Goal: Navigation & Orientation: Find specific page/section

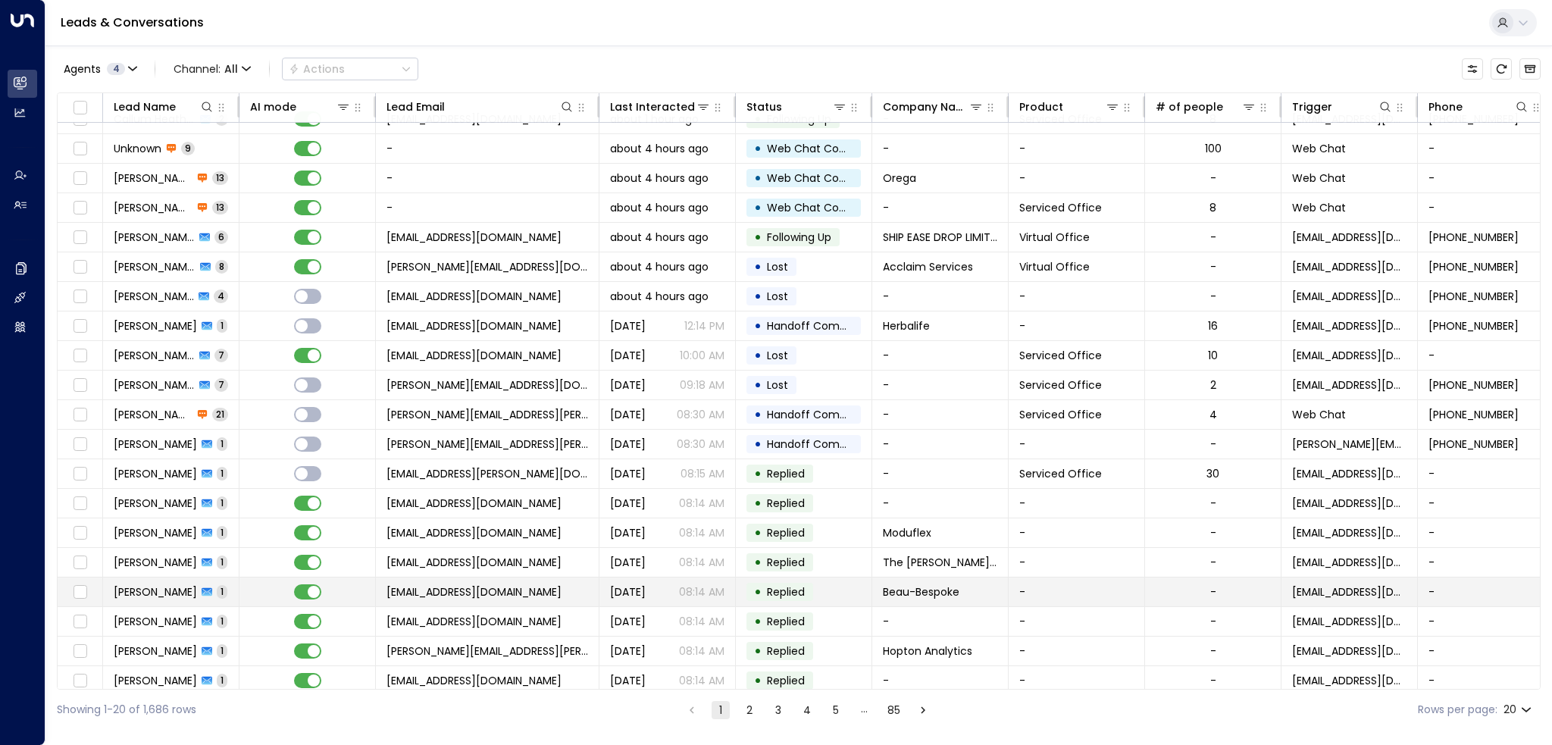
scroll to position [25, 0]
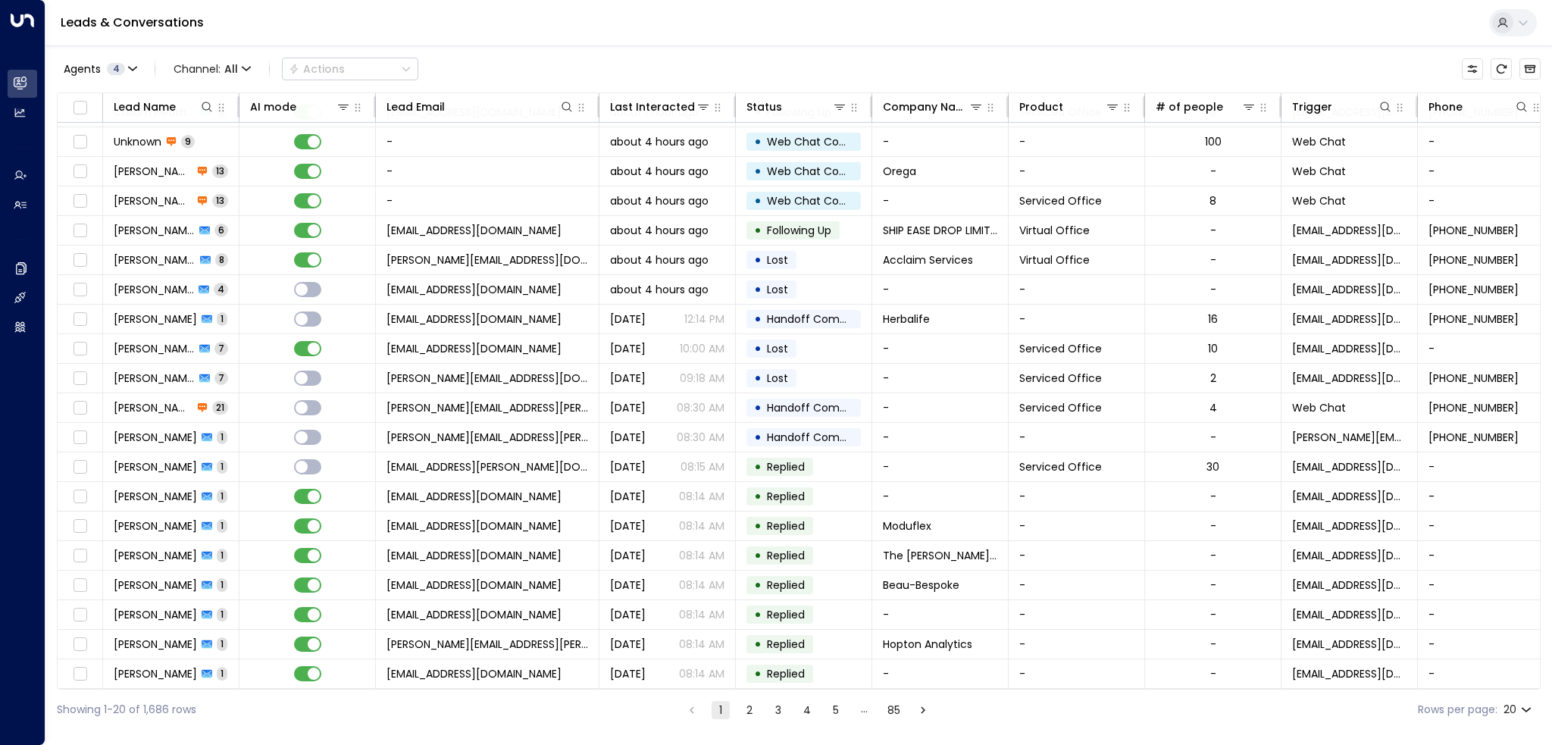
click at [746, 710] on button "2" at bounding box center [749, 710] width 18 height 18
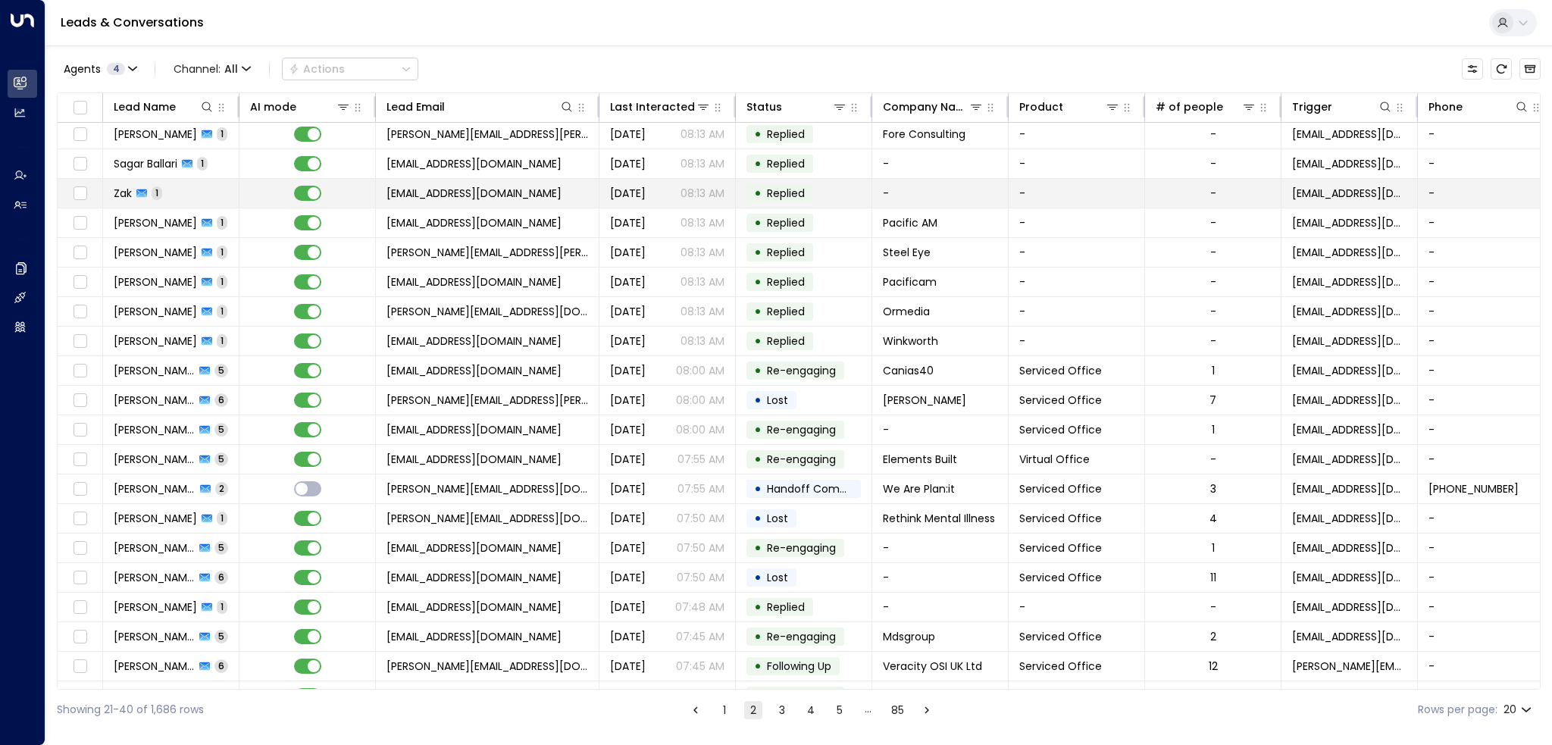
scroll to position [25, 0]
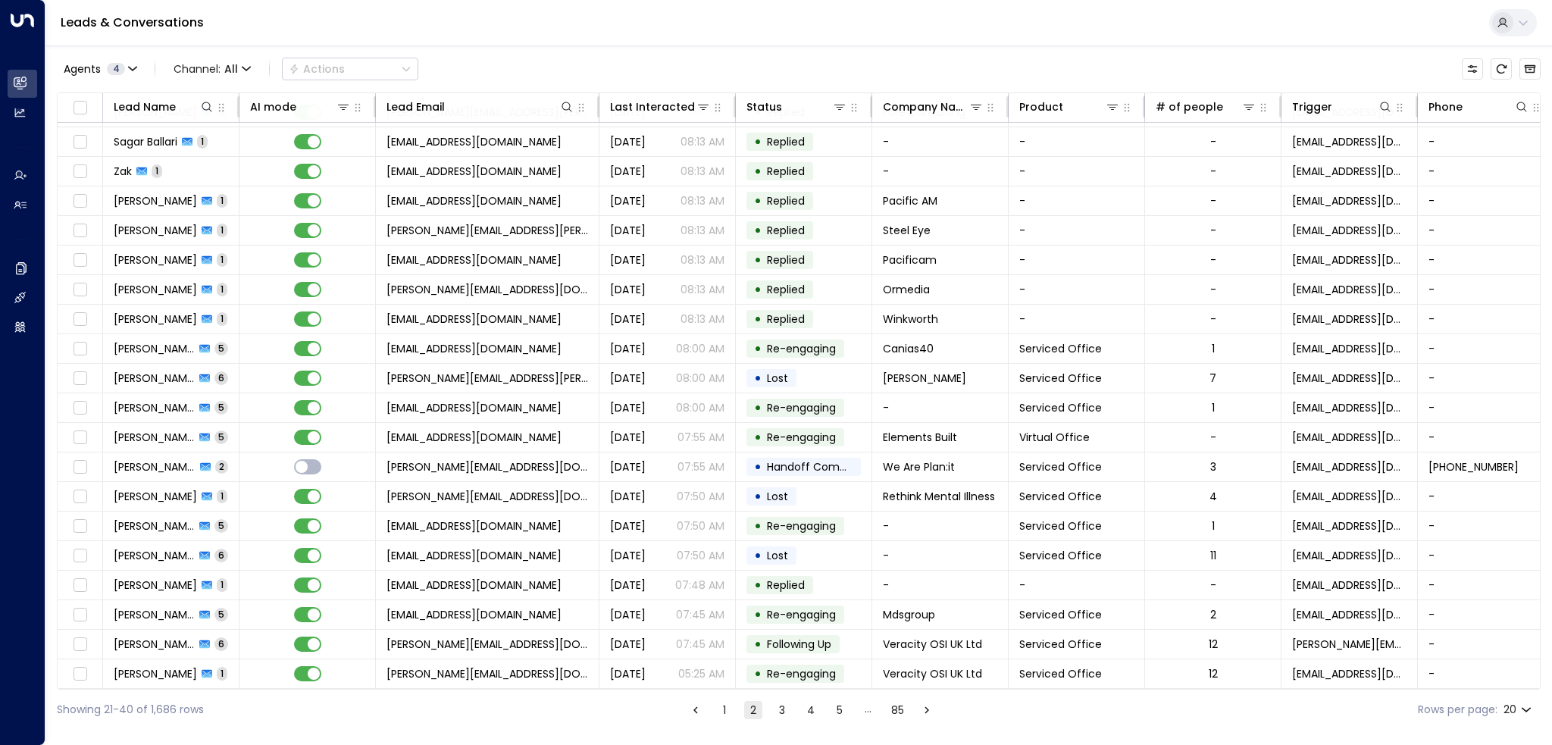
click at [780, 705] on button "3" at bounding box center [782, 710] width 18 height 18
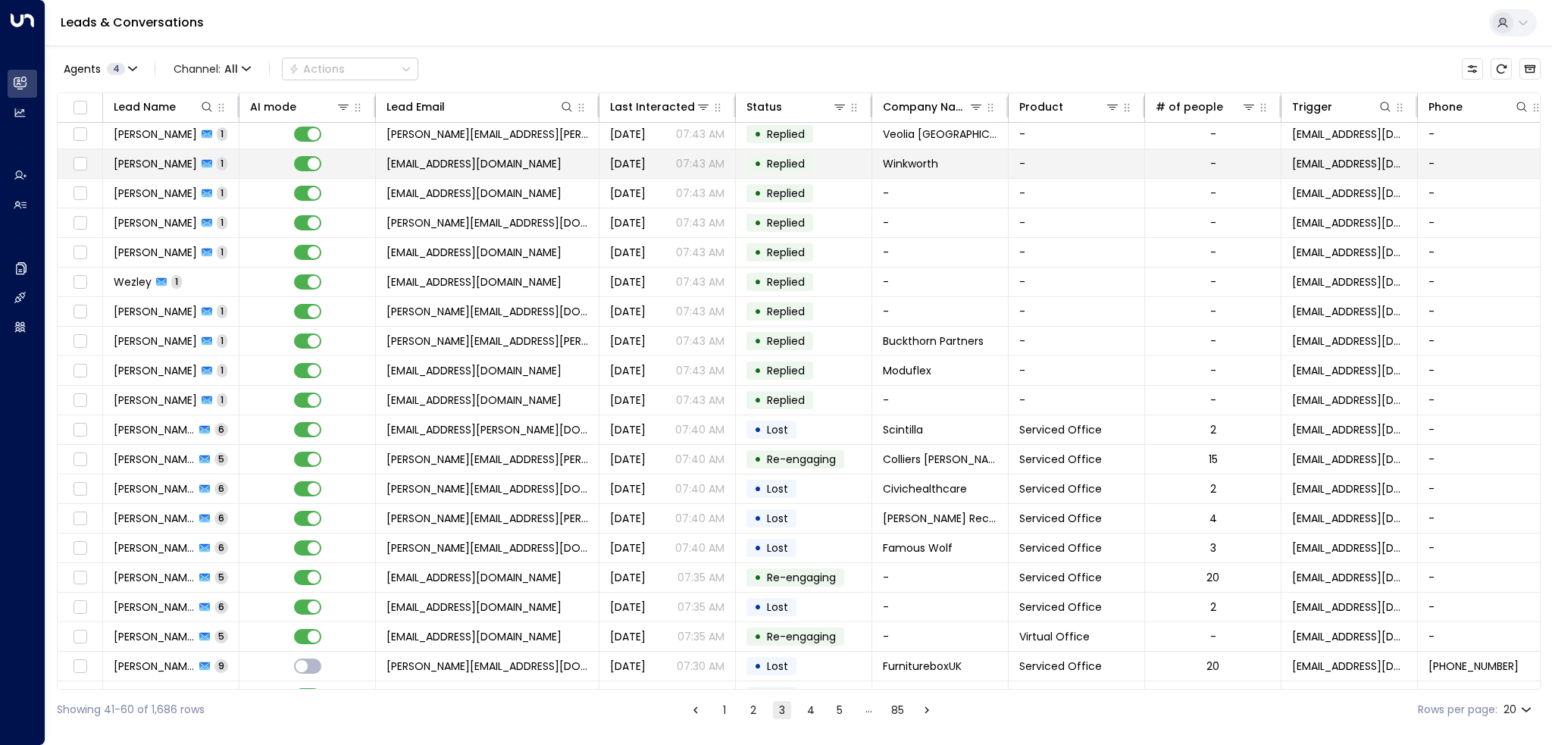
scroll to position [25, 0]
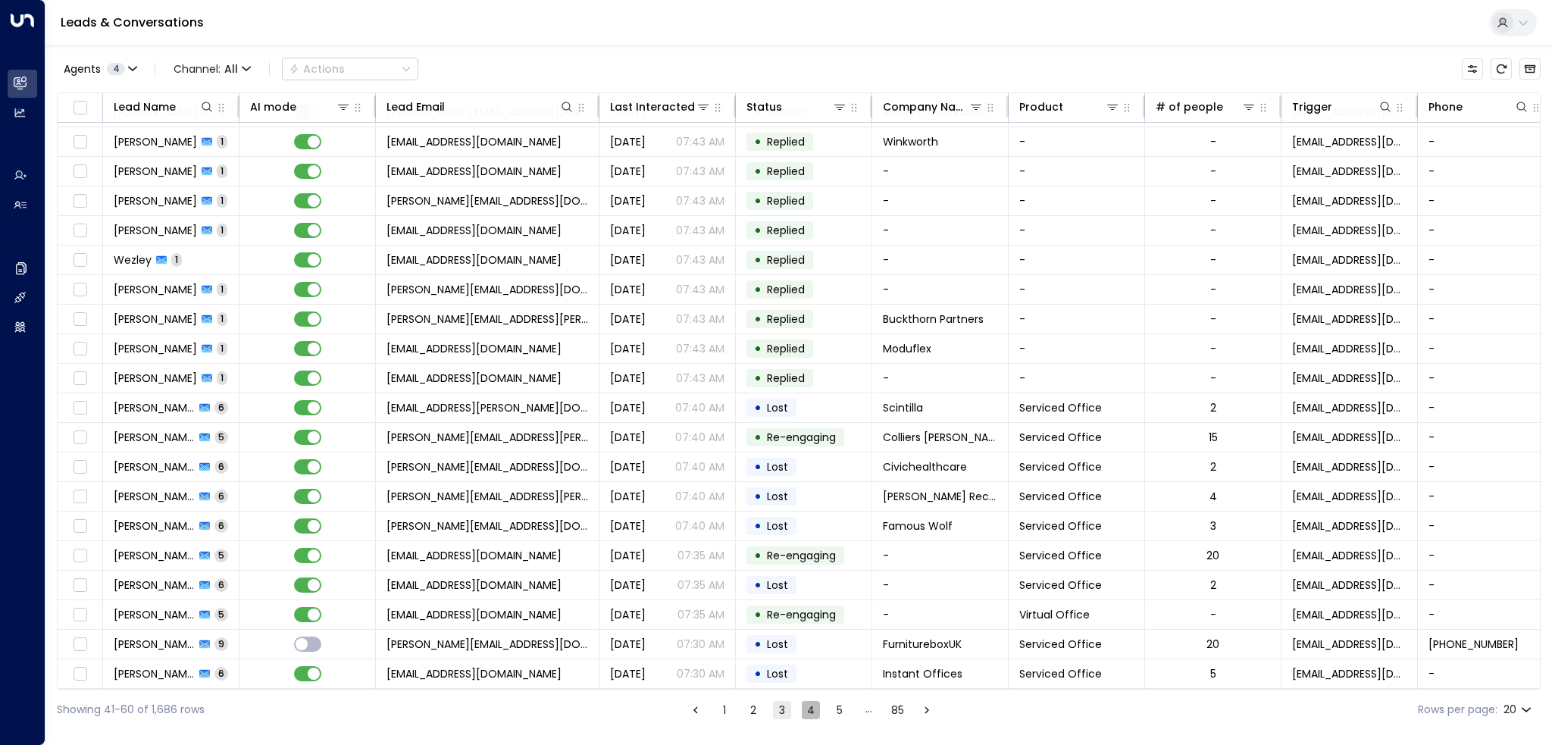
click at [812, 707] on button "4" at bounding box center [811, 710] width 18 height 18
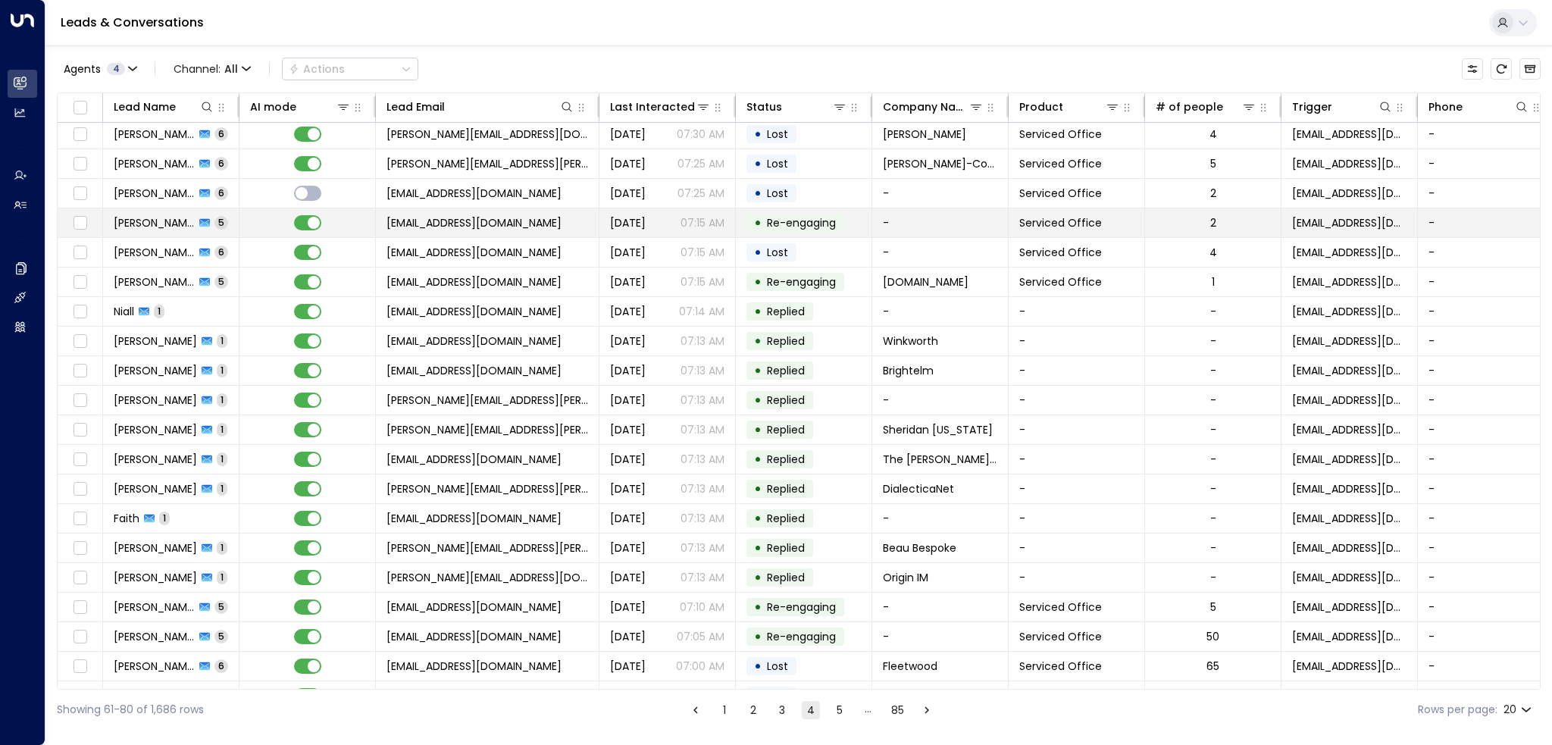
scroll to position [25, 0]
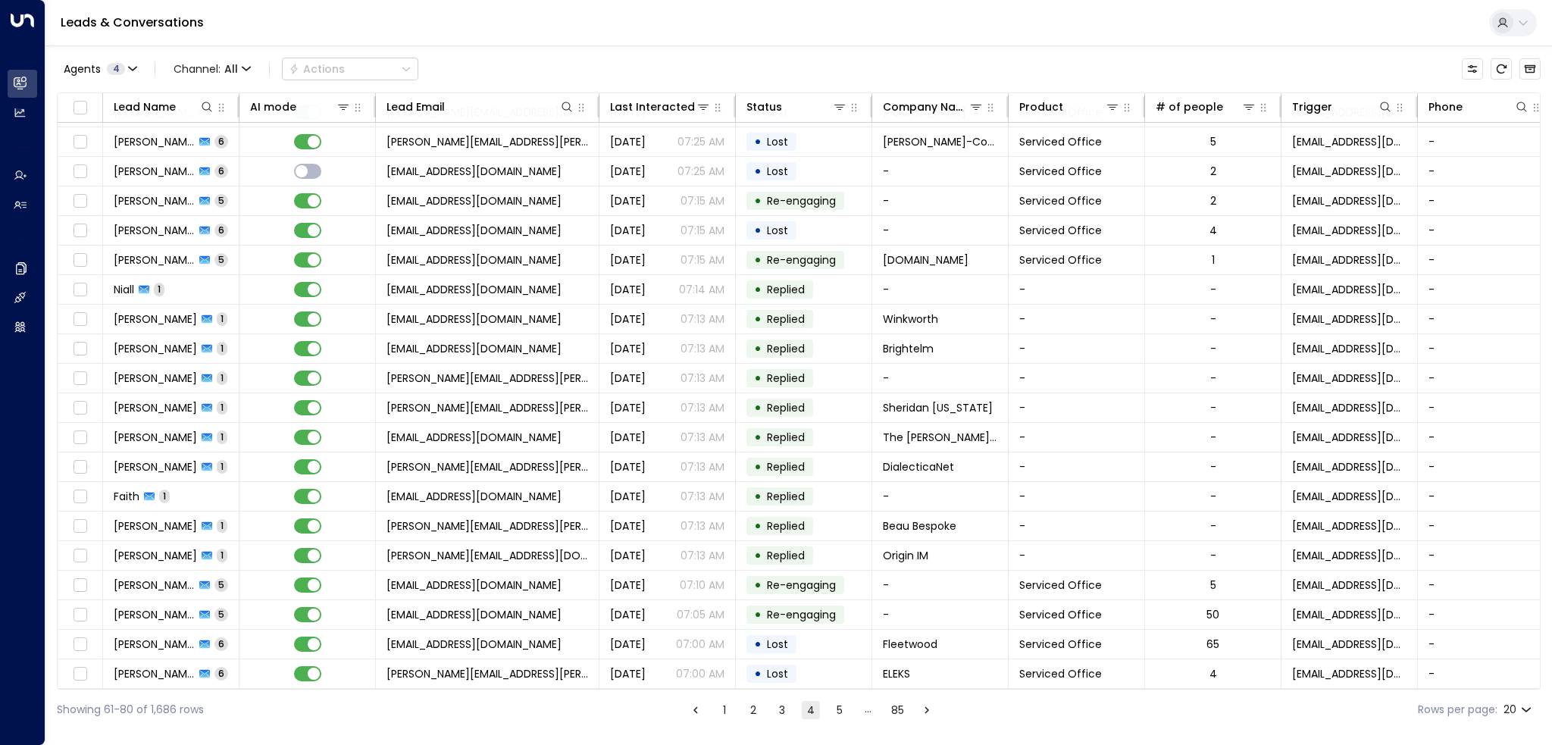
click at [812, 711] on button "4" at bounding box center [811, 710] width 18 height 18
click at [808, 710] on button "4" at bounding box center [811, 710] width 18 height 18
click at [835, 705] on button "5" at bounding box center [839, 710] width 18 height 18
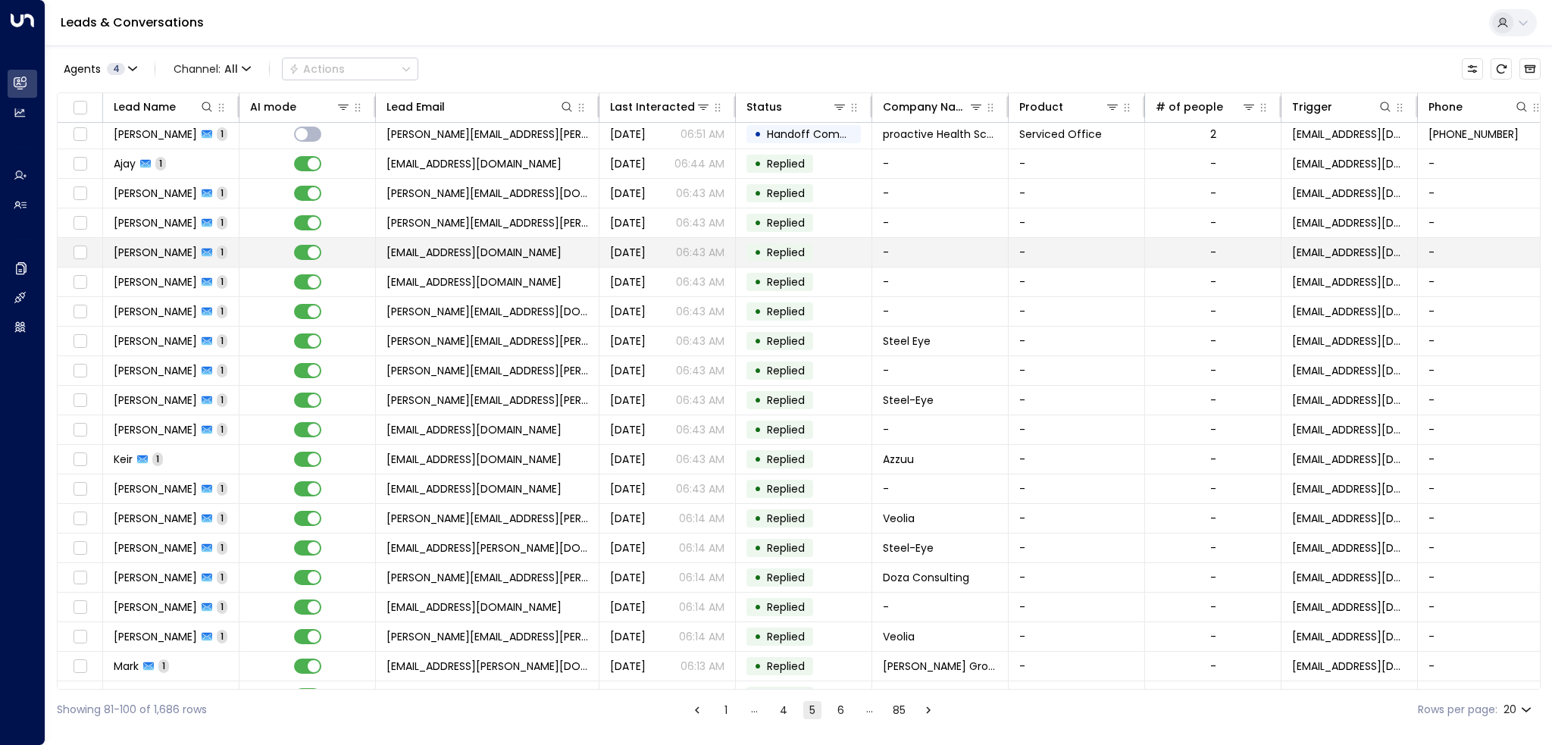
scroll to position [25, 0]
